Goal: Task Accomplishment & Management: Complete application form

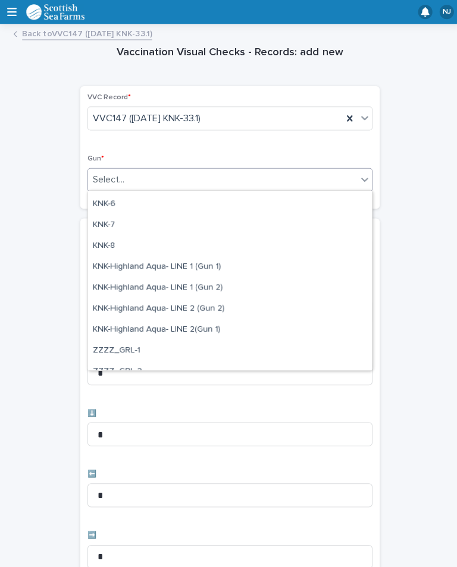
scroll to position [312, 0]
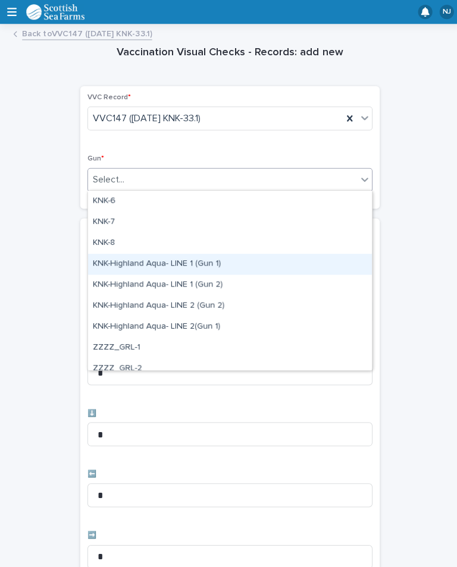
click at [227, 261] on div "KNK-Highland Aqua- LINE 1 (Gun 1)" at bounding box center [228, 262] width 282 height 21
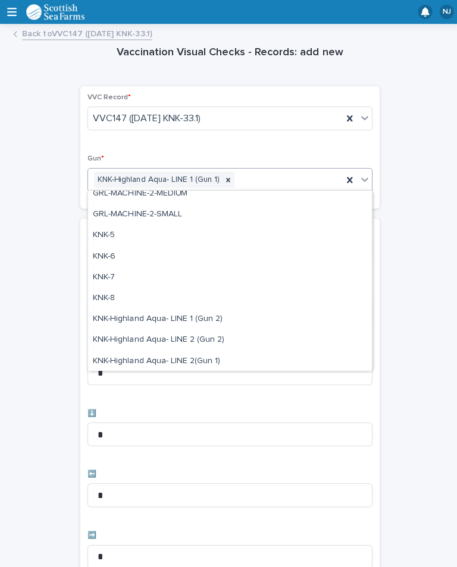
scroll to position [259, 0]
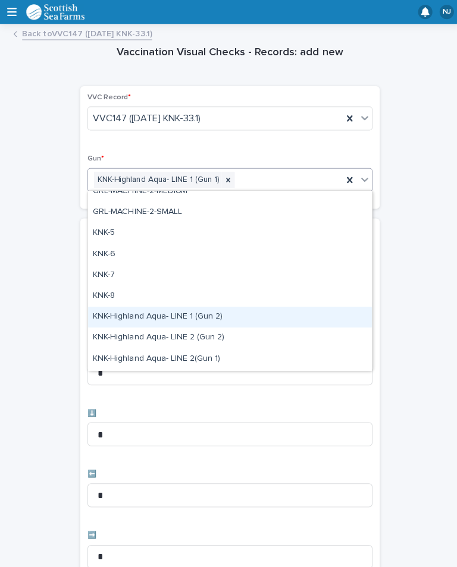
click at [237, 314] on div "KNK-Highland Aqua- LINE 1 (Gun 2)" at bounding box center [228, 315] width 282 height 21
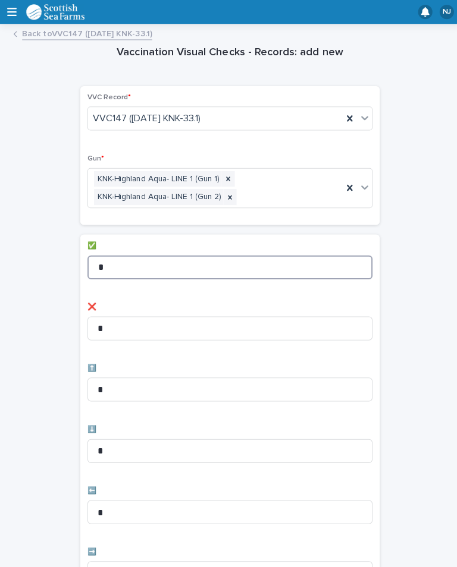
click at [163, 257] on input "*" at bounding box center [228, 266] width 283 height 24
click at [170, 259] on input "*" at bounding box center [228, 266] width 283 height 24
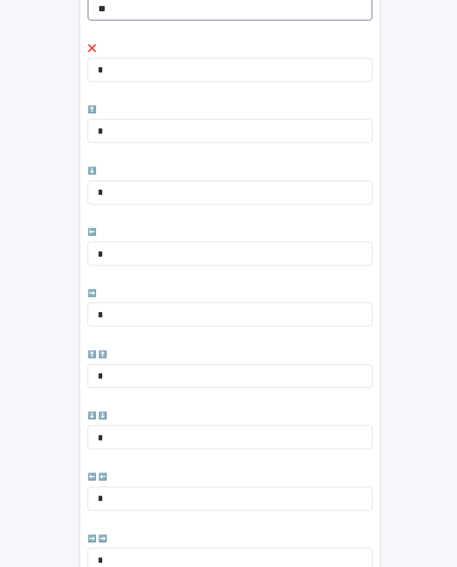
scroll to position [283, 0]
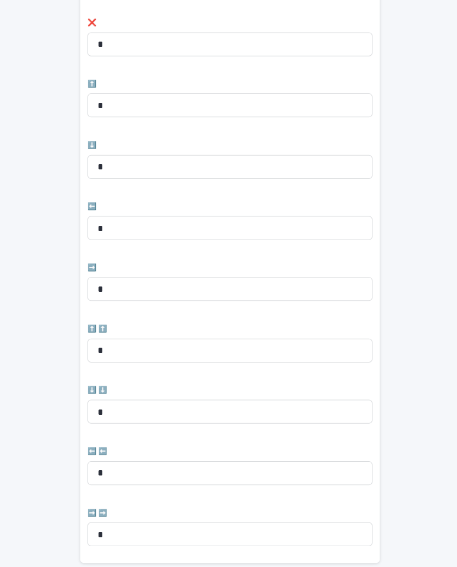
type input "**"
click at [228, 219] on input "*" at bounding box center [228, 227] width 283 height 24
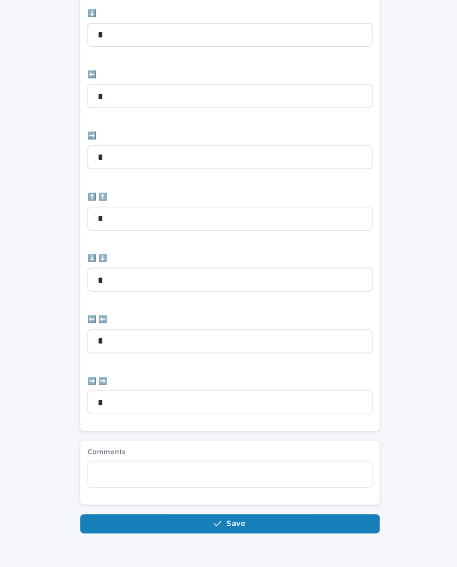
scroll to position [413, 0]
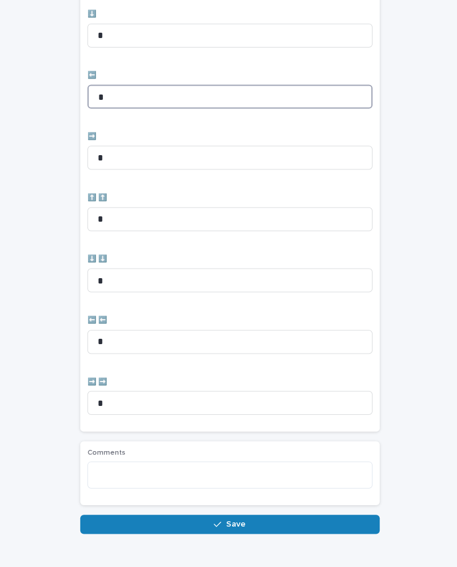
type input "*"
click at [214, 520] on icon "button" at bounding box center [215, 521] width 7 height 8
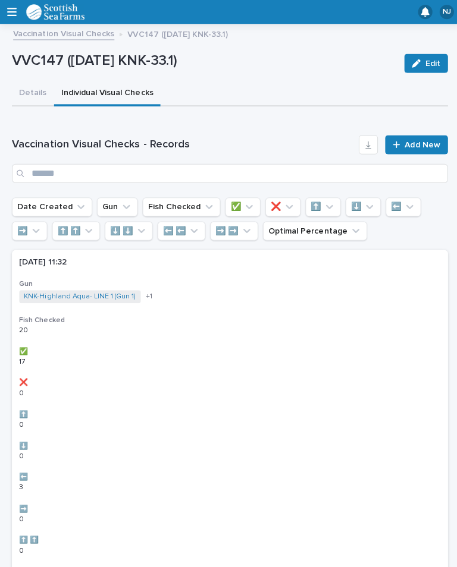
click at [419, 145] on span "Add New" at bounding box center [419, 144] width 35 height 8
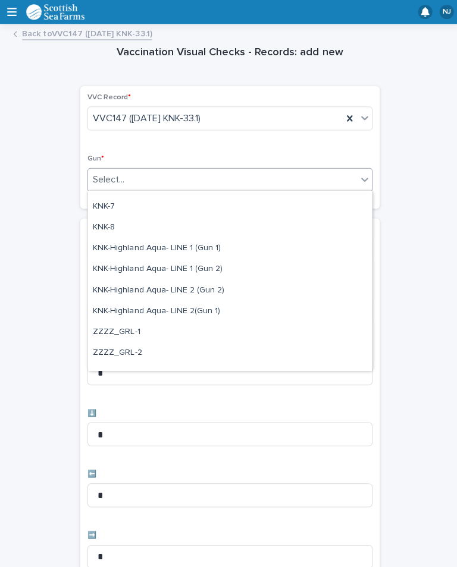
scroll to position [333, 0]
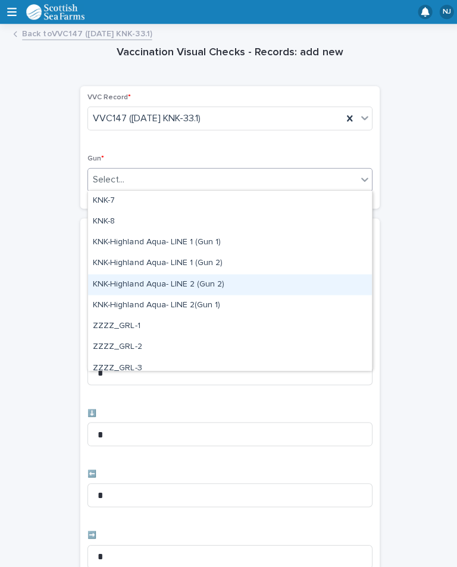
click at [237, 281] on div "KNK-Highland Aqua- LINE 2 (Gun 2)" at bounding box center [228, 283] width 282 height 21
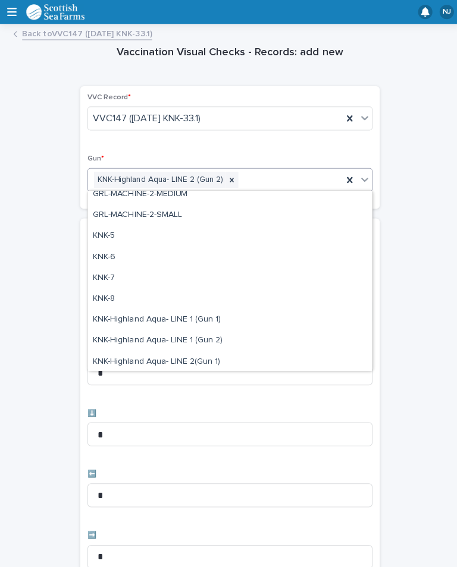
scroll to position [296, 0]
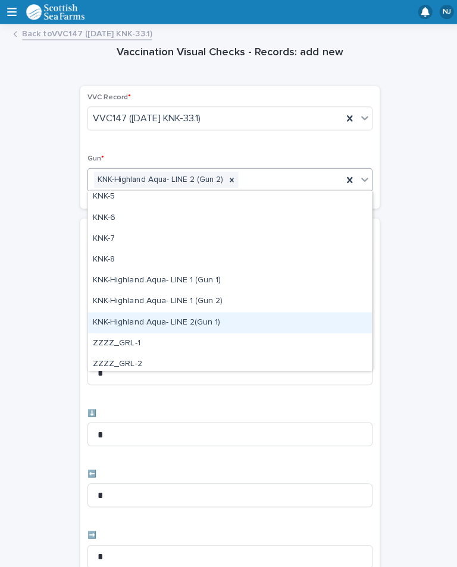
click at [224, 319] on div "KNK-Highland Aqua- LINE 2(Gun 1)" at bounding box center [228, 320] width 282 height 21
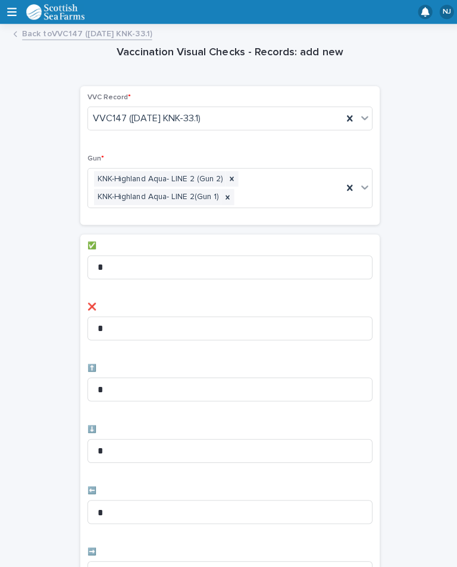
scroll to position [95, 0]
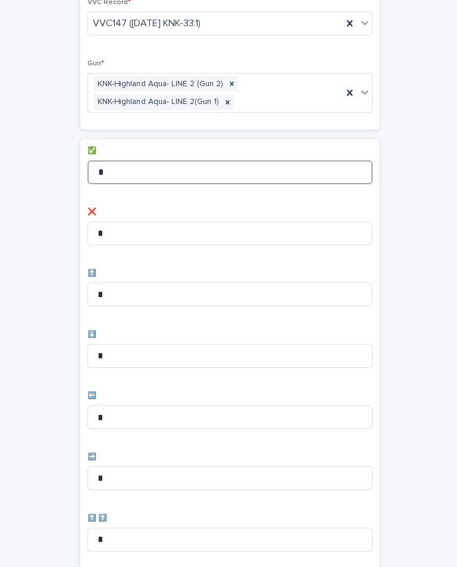
click at [185, 172] on input "*" at bounding box center [228, 171] width 283 height 24
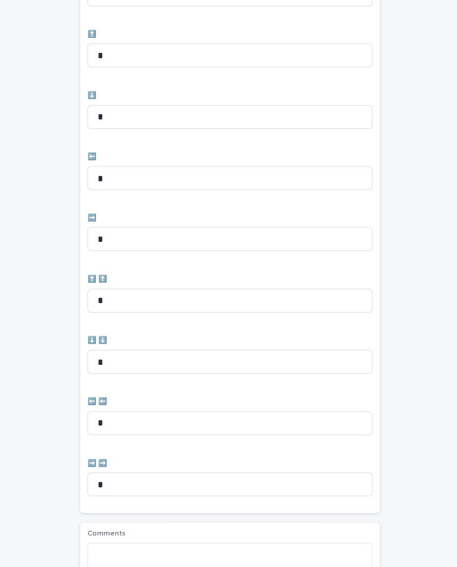
scroll to position [333, 0]
type input "**"
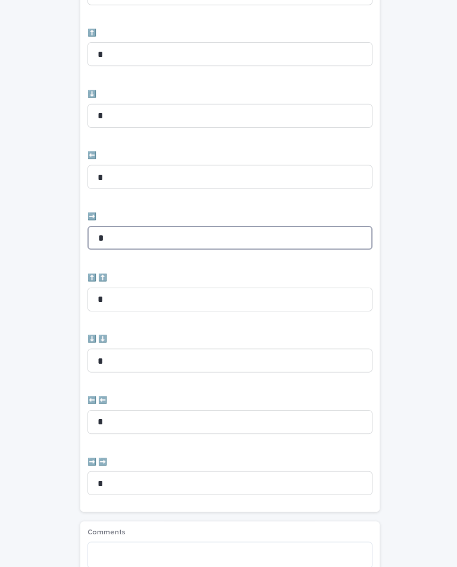
click at [139, 238] on input "*" at bounding box center [228, 237] width 283 height 24
type input "*"
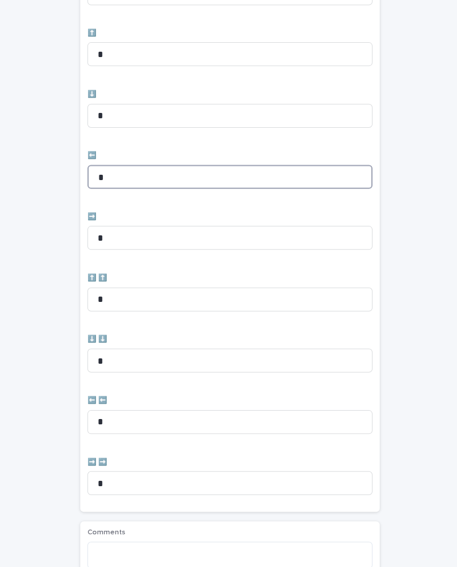
click at [162, 174] on input "*" at bounding box center [228, 176] width 283 height 24
type input "*"
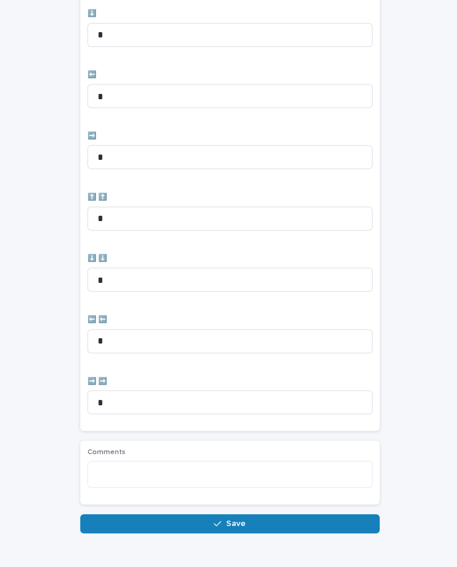
scroll to position [413, 0]
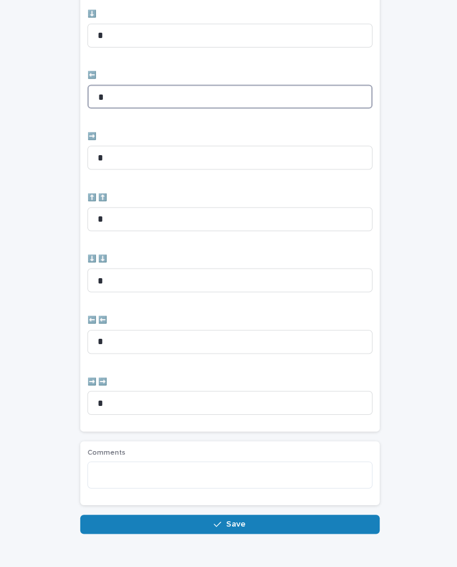
type input "*"
click at [228, 517] on span "Save" at bounding box center [235, 521] width 20 height 8
